Goal: Transaction & Acquisition: Book appointment/travel/reservation

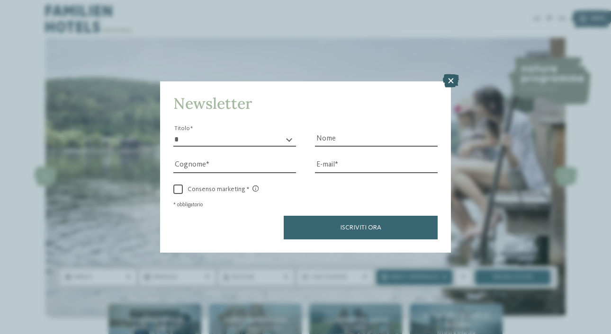
click at [452, 80] on icon at bounding box center [451, 80] width 16 height 13
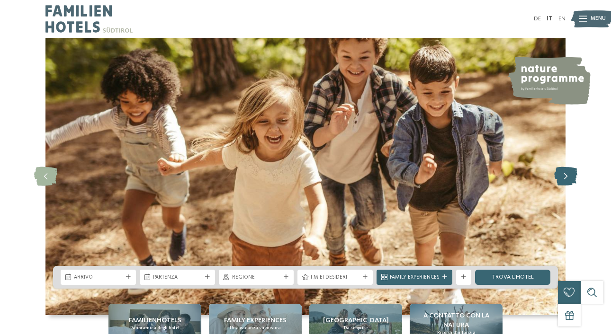
click at [573, 178] on icon at bounding box center [565, 176] width 23 height 19
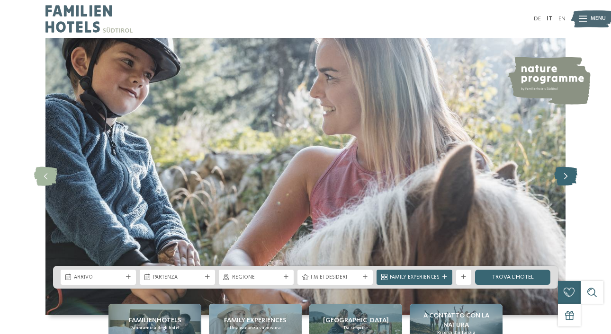
click at [573, 178] on icon at bounding box center [565, 176] width 23 height 19
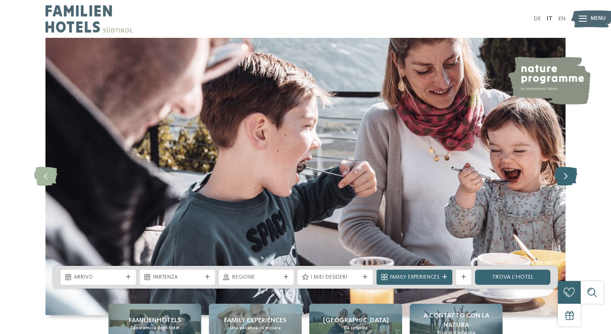
click at [573, 178] on icon at bounding box center [565, 176] width 23 height 19
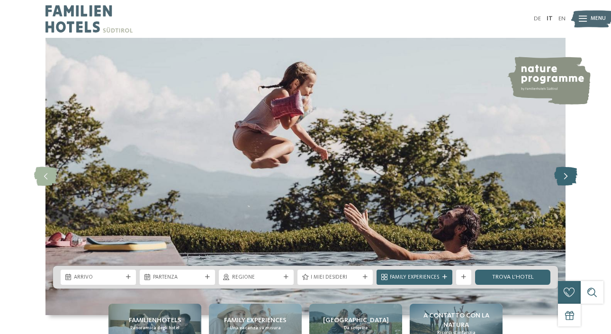
click at [573, 178] on icon at bounding box center [565, 176] width 23 height 19
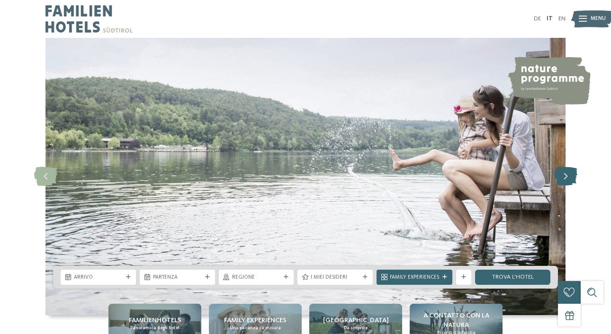
click at [573, 178] on icon at bounding box center [565, 176] width 23 height 19
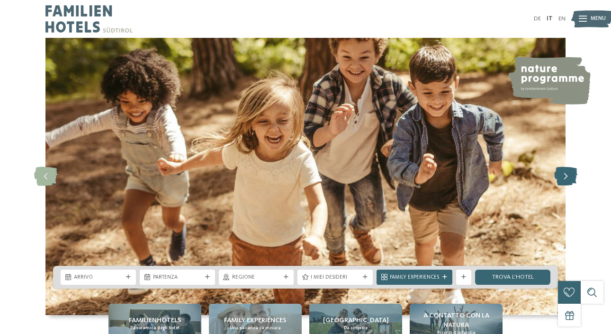
click at [573, 178] on icon at bounding box center [565, 176] width 23 height 19
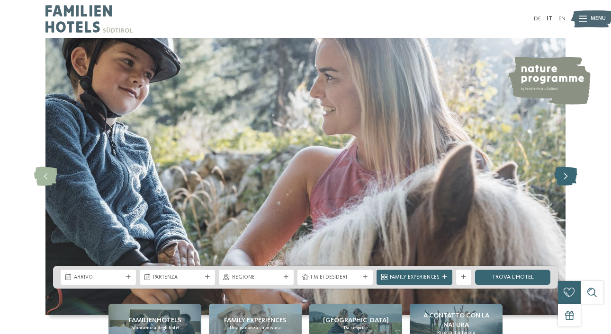
click at [573, 178] on icon at bounding box center [565, 176] width 23 height 19
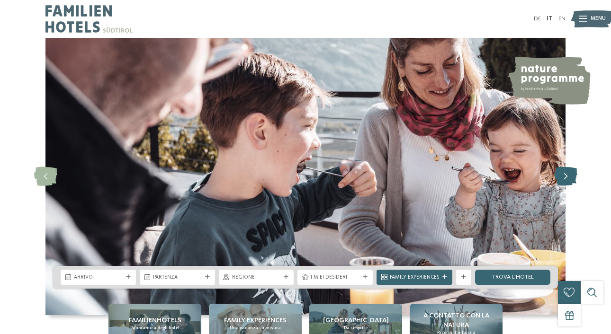
click at [573, 178] on icon at bounding box center [565, 176] width 23 height 19
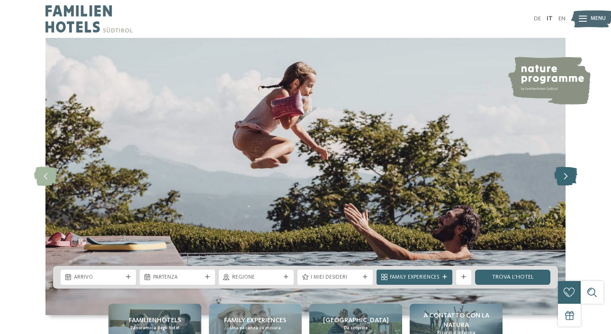
click at [573, 178] on icon at bounding box center [565, 176] width 23 height 19
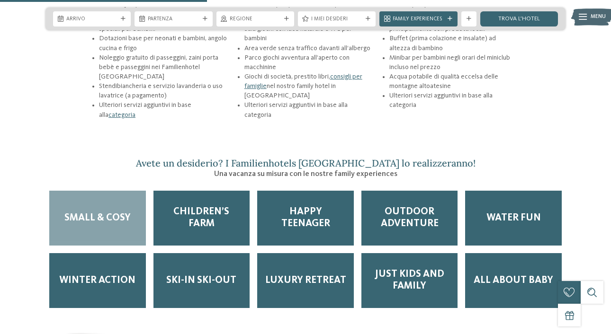
scroll to position [1161, 0]
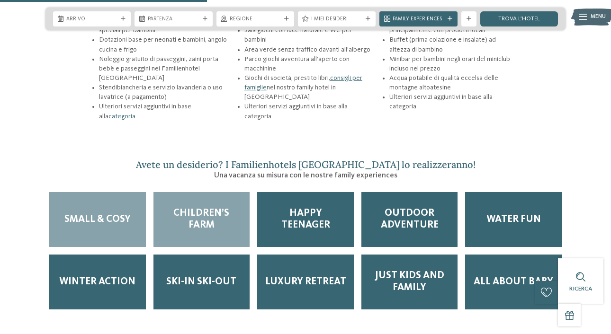
click at [216, 197] on div "Children’s Farm" at bounding box center [201, 219] width 97 height 55
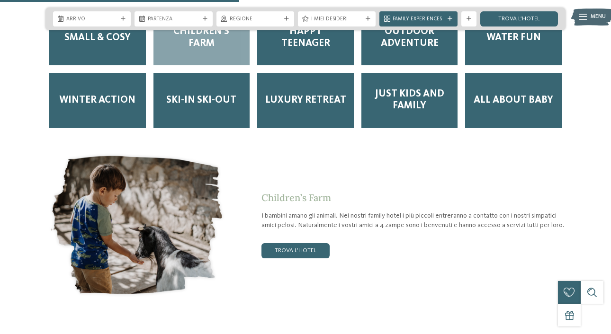
scroll to position [1345, 0]
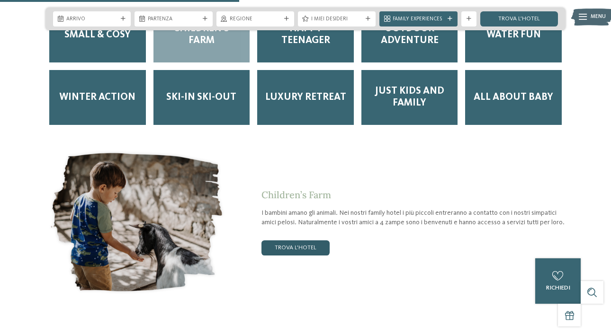
click at [311, 241] on link "trova l’hotel" at bounding box center [295, 248] width 68 height 15
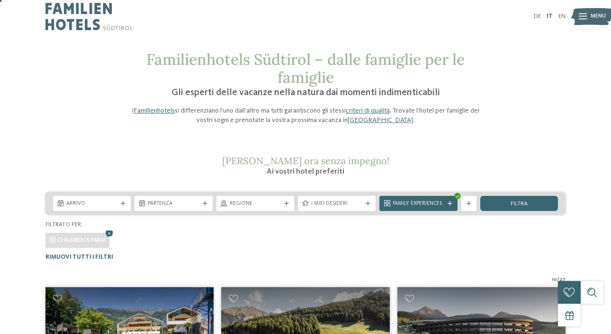
scroll to position [6, 0]
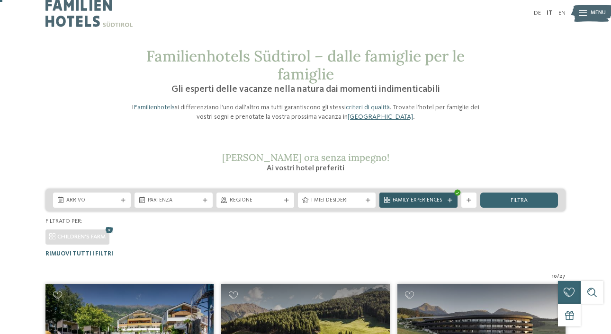
click at [452, 202] on div at bounding box center [450, 200] width 8 height 5
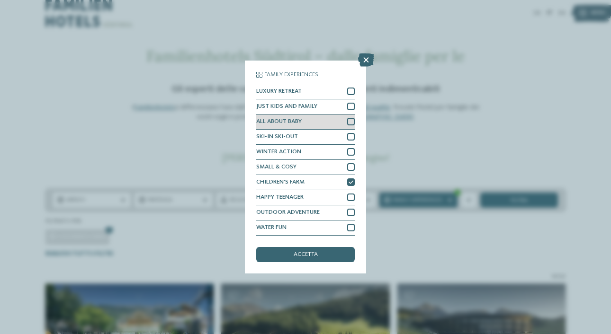
click at [350, 125] on div at bounding box center [351, 122] width 8 height 8
click at [334, 250] on div "accetta" at bounding box center [305, 254] width 98 height 15
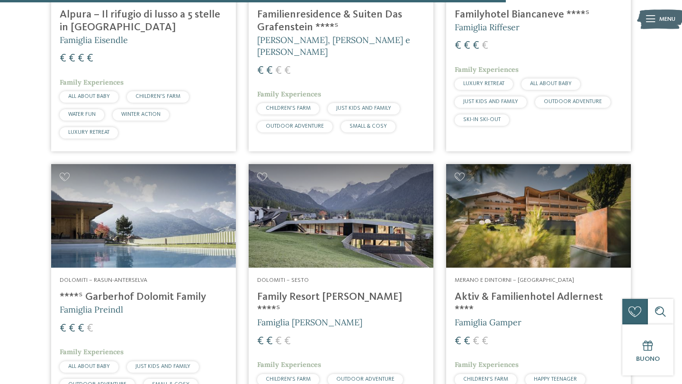
scroll to position [1587, 0]
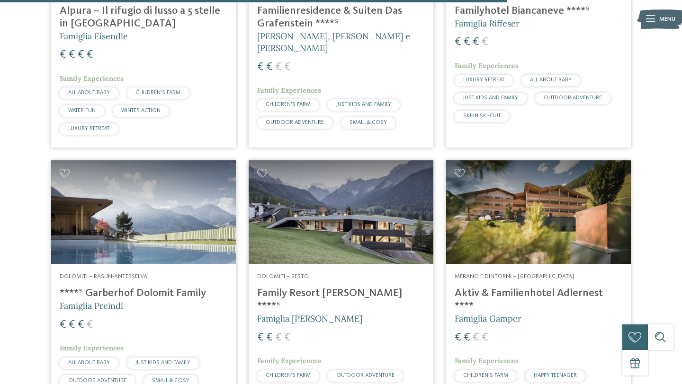
click at [149, 292] on h4 "****ˢ Garberhof Dolomit Family" at bounding box center [144, 293] width 168 height 13
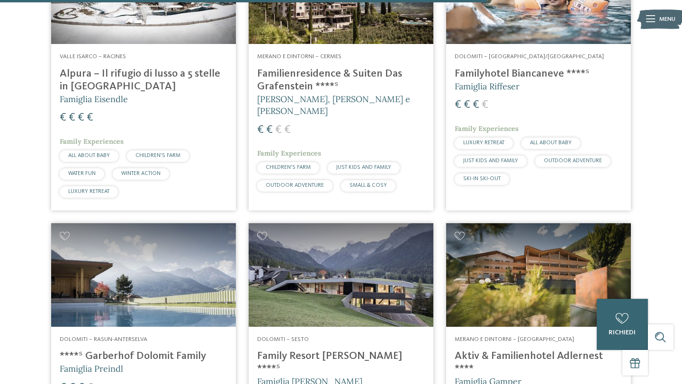
scroll to position [1523, 0]
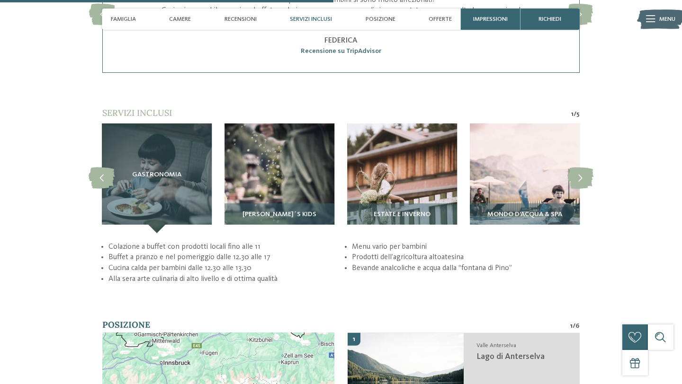
scroll to position [1616, 0]
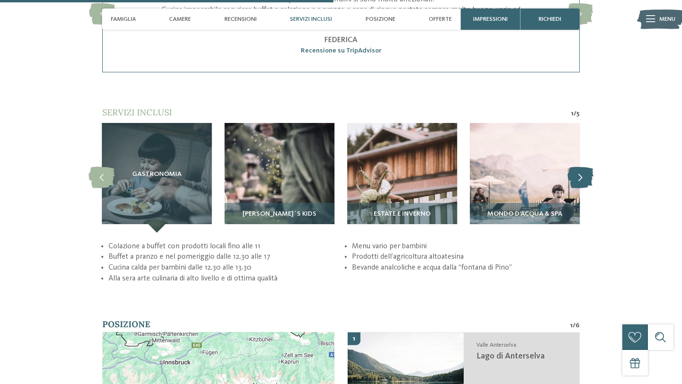
click at [581, 168] on icon at bounding box center [580, 177] width 26 height 21
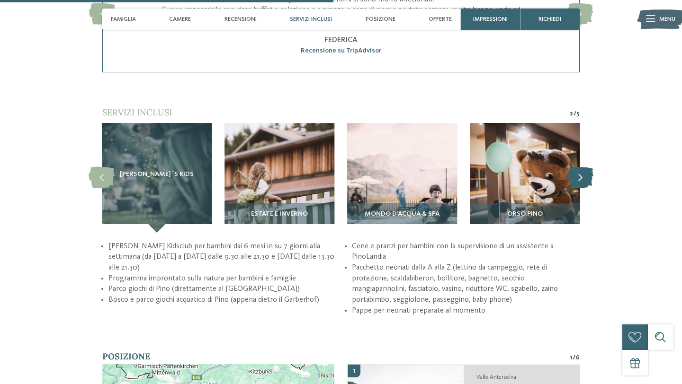
click at [581, 168] on icon at bounding box center [580, 177] width 26 height 21
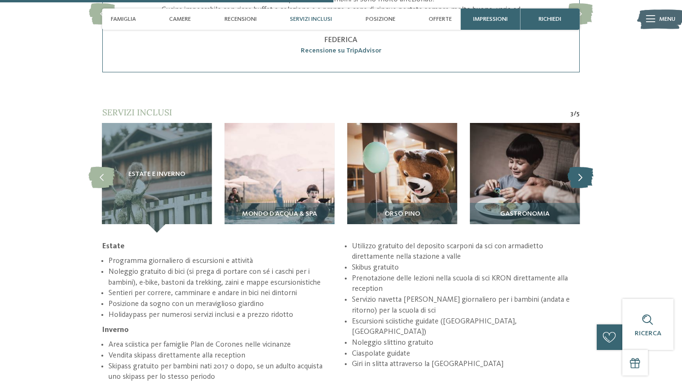
click at [581, 168] on icon at bounding box center [580, 177] width 26 height 21
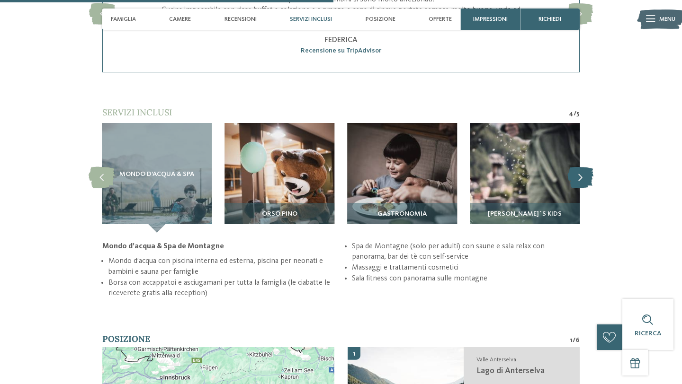
click at [581, 168] on icon at bounding box center [580, 177] width 26 height 21
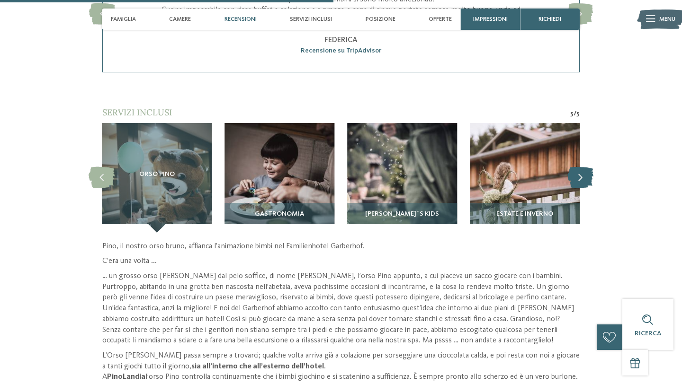
click at [581, 168] on icon at bounding box center [580, 177] width 26 height 21
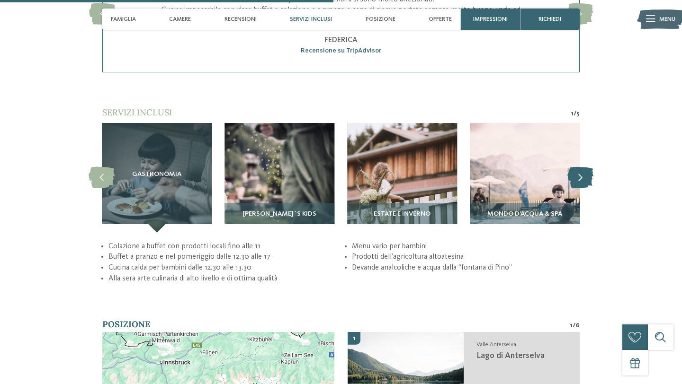
click at [581, 168] on icon at bounding box center [580, 177] width 26 height 21
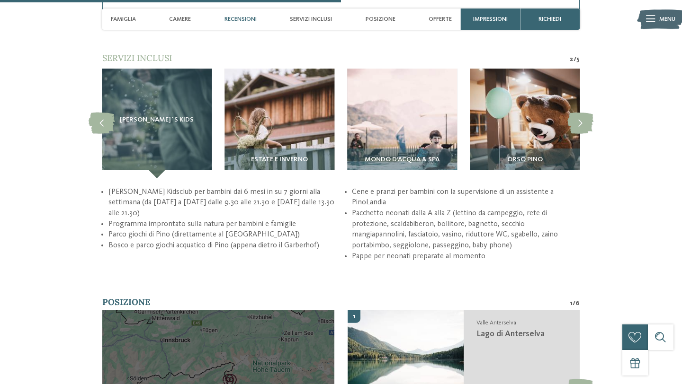
scroll to position [1668, 0]
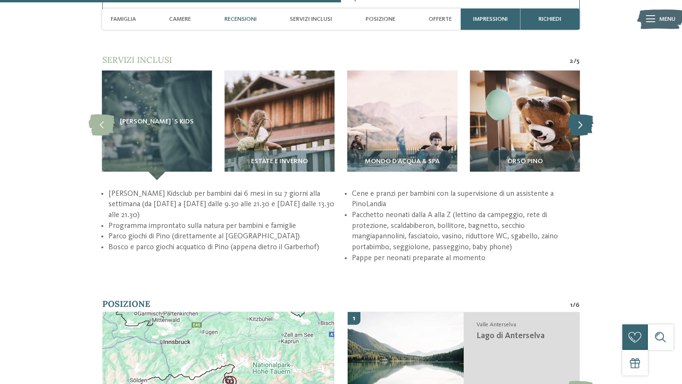
click at [590, 116] on icon at bounding box center [580, 125] width 26 height 21
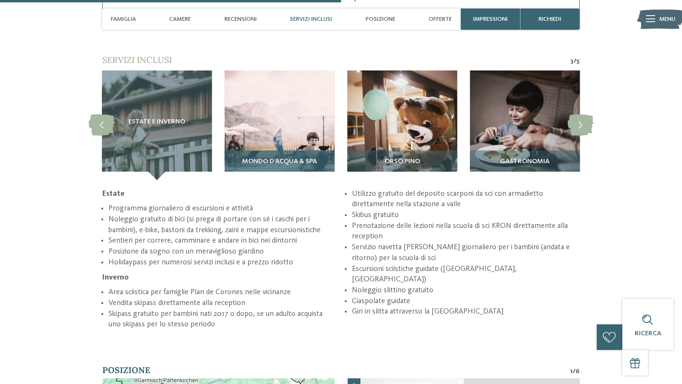
click at [296, 117] on img at bounding box center [279, 126] width 110 height 110
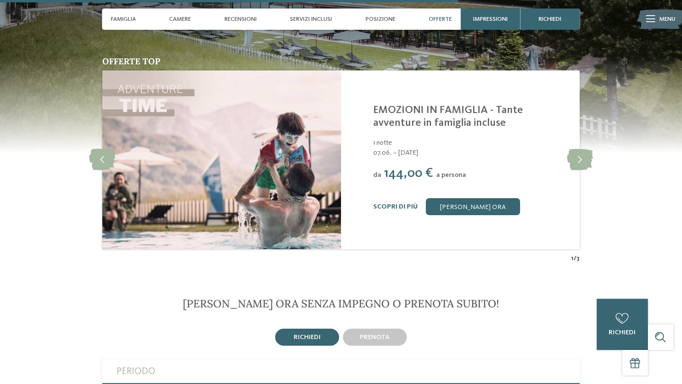
scroll to position [2233, 0]
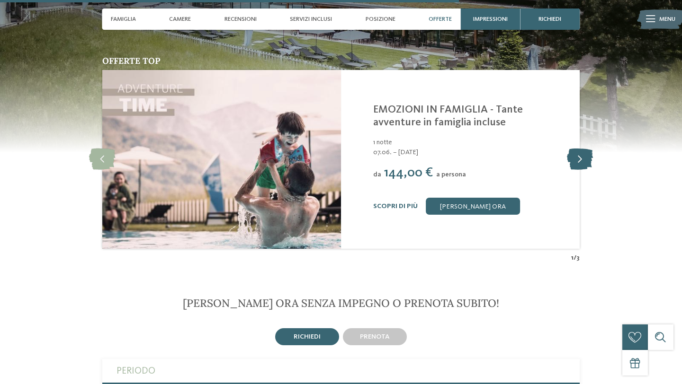
click at [587, 149] on icon at bounding box center [580, 159] width 26 height 21
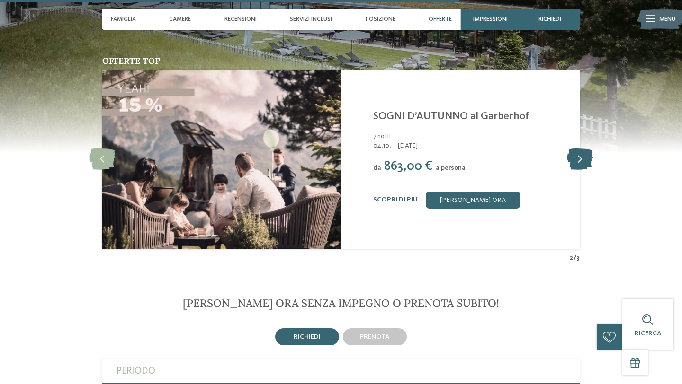
click at [587, 149] on icon at bounding box center [580, 159] width 26 height 21
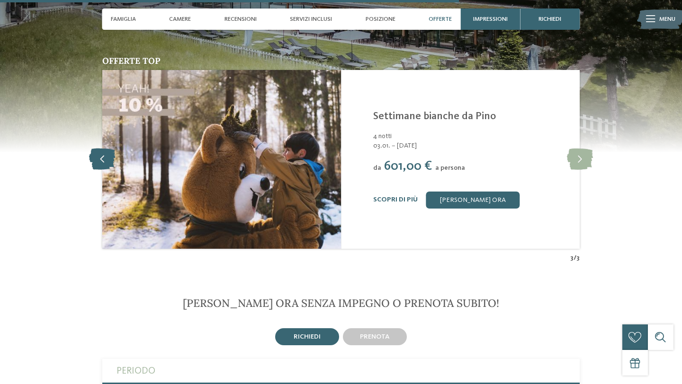
click at [109, 155] on icon at bounding box center [102, 159] width 26 height 21
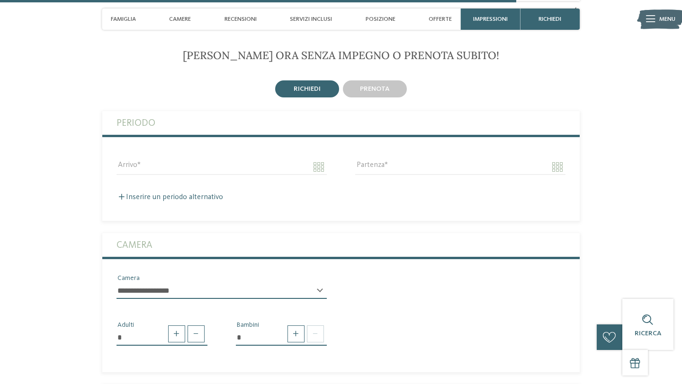
scroll to position [2469, 0]
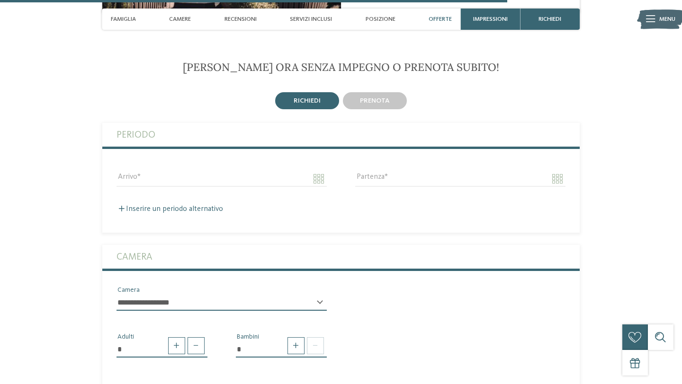
click at [318, 295] on div "**********" at bounding box center [221, 307] width 210 height 24
click at [322, 295] on select "**********" at bounding box center [221, 303] width 210 height 16
select select "*****"
click at [116, 295] on select "**********" at bounding box center [221, 303] width 210 height 16
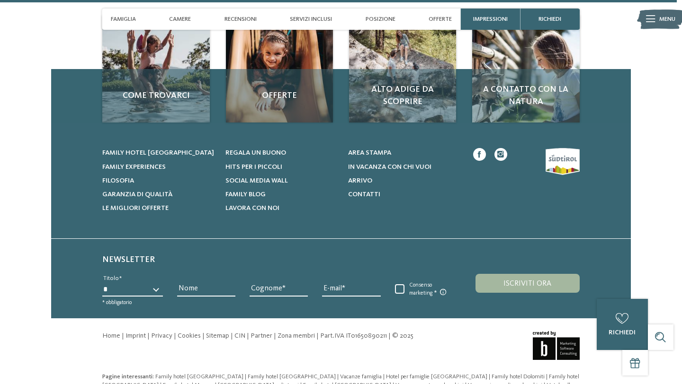
scroll to position [3412, 0]
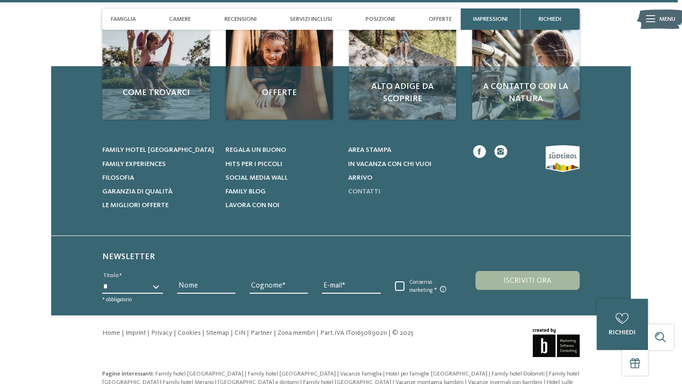
click at [364, 188] on span "Contatti" at bounding box center [364, 191] width 32 height 7
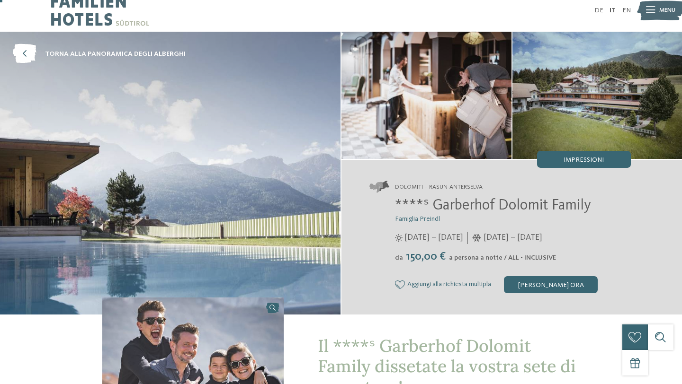
scroll to position [12, 0]
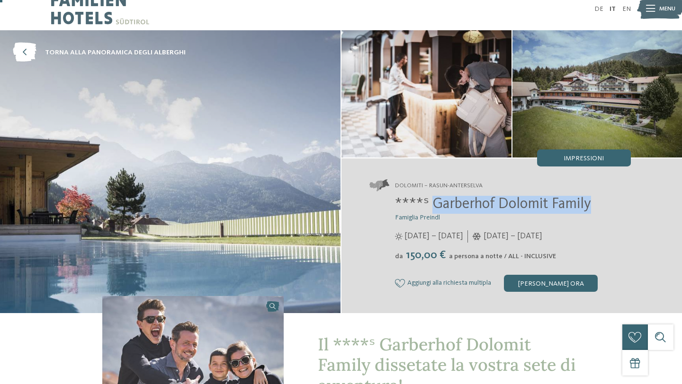
drag, startPoint x: 432, startPoint y: 204, endPoint x: 591, endPoint y: 206, distance: 159.1
click at [591, 206] on h2 "****ˢ Garberhof Dolomit Family" at bounding box center [513, 205] width 236 height 18
copy span "Garberhof Dolomit Family"
